Goal: Task Accomplishment & Management: Complete application form

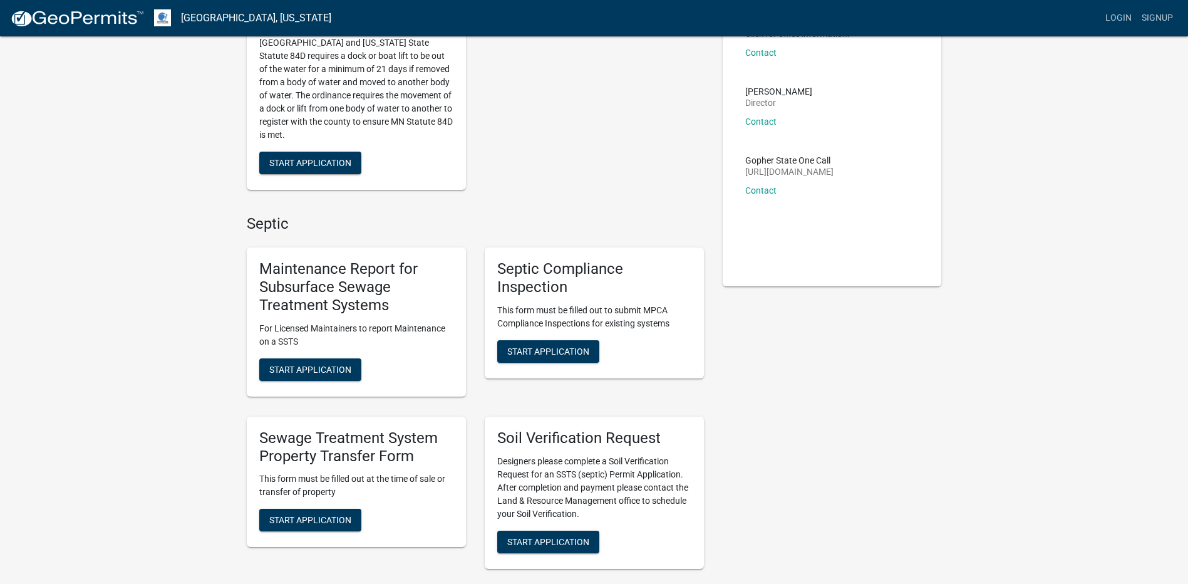
scroll to position [188, 0]
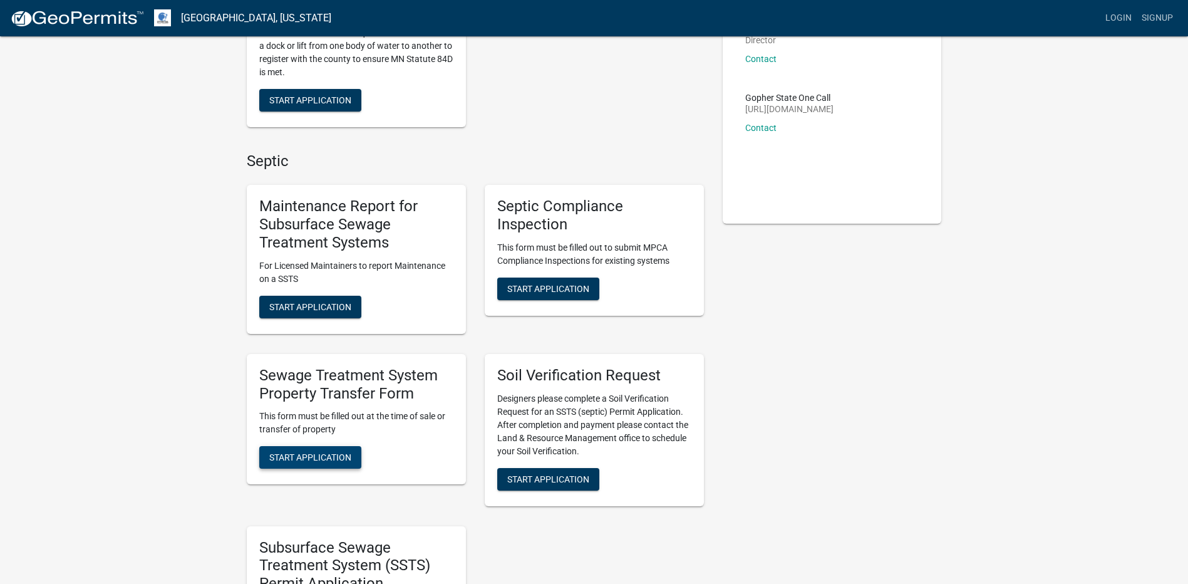
click at [309, 455] on span "Start Application" at bounding box center [310, 457] width 82 height 10
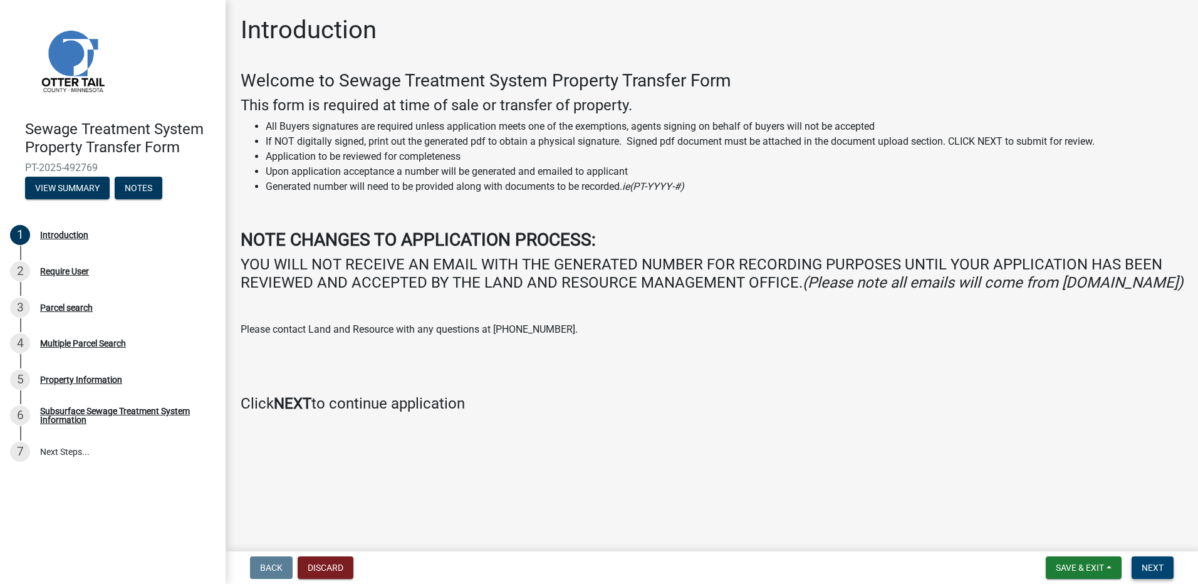
click at [1157, 564] on span "Next" at bounding box center [1152, 567] width 22 height 10
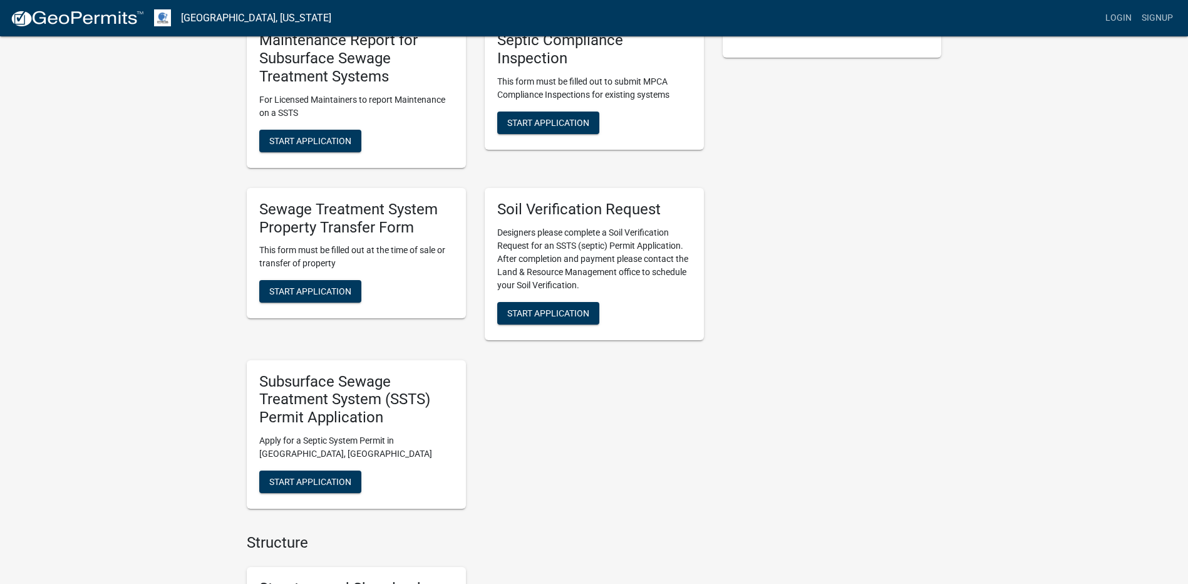
scroll to position [103, 0]
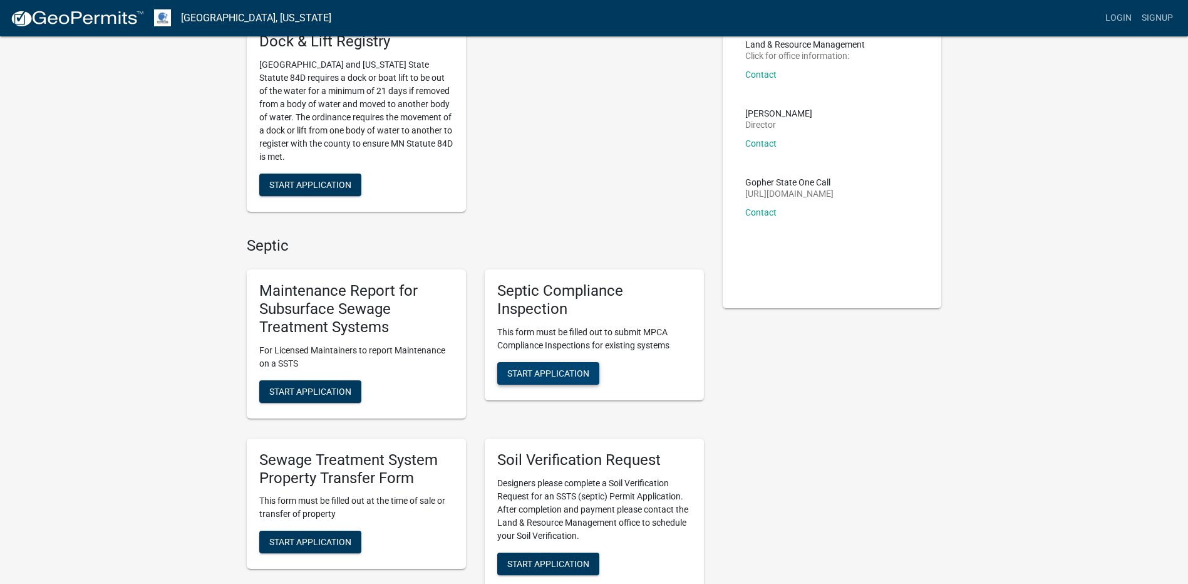
click at [544, 372] on span "Start Application" at bounding box center [548, 373] width 82 height 10
